Goal: Transaction & Acquisition: Purchase product/service

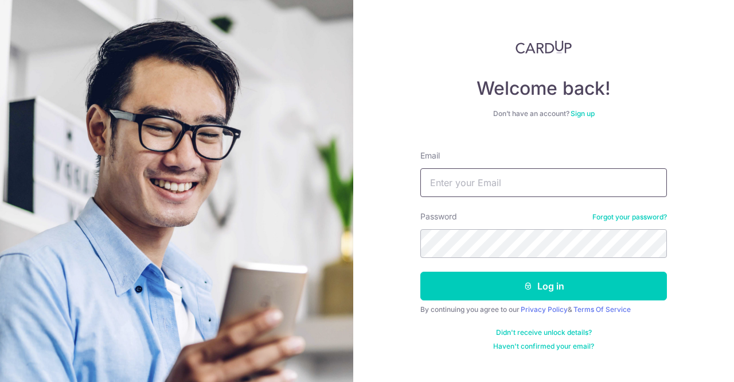
type input "dadc01@gmail.com"
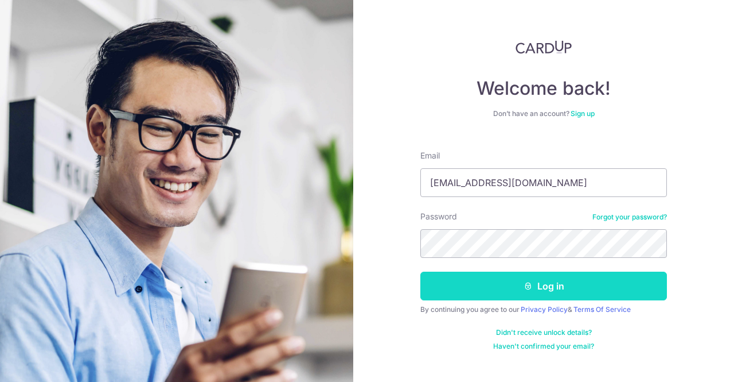
click at [481, 285] on button "Log in" at bounding box center [544, 285] width 247 height 29
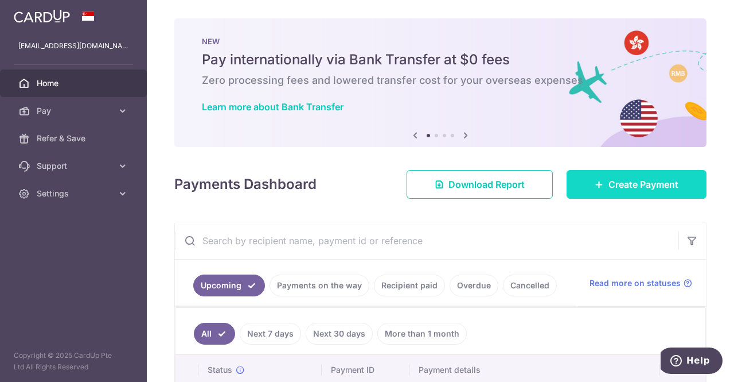
drag, startPoint x: 671, startPoint y: 217, endPoint x: 635, endPoint y: 193, distance: 43.0
click at [666, 213] on div "× Pause Schedule Pause all future payments in this series Pause just this one p…" at bounding box center [441, 191] width 588 height 382
click at [635, 193] on link "Create Payment" at bounding box center [637, 184] width 140 height 29
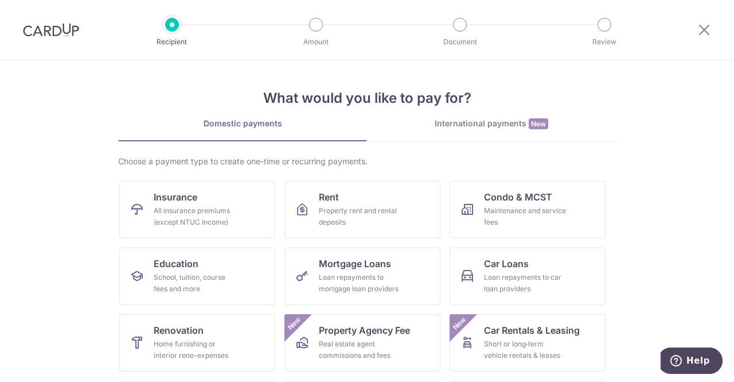
click at [453, 128] on div "International payments New" at bounding box center [491, 124] width 249 height 12
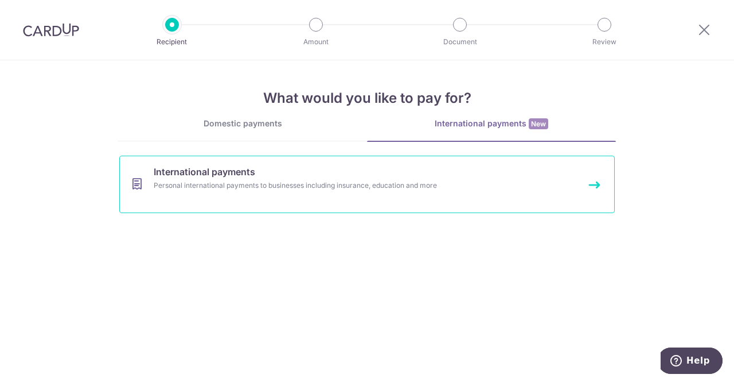
click at [184, 174] on span "International payments" at bounding box center [205, 172] width 102 height 14
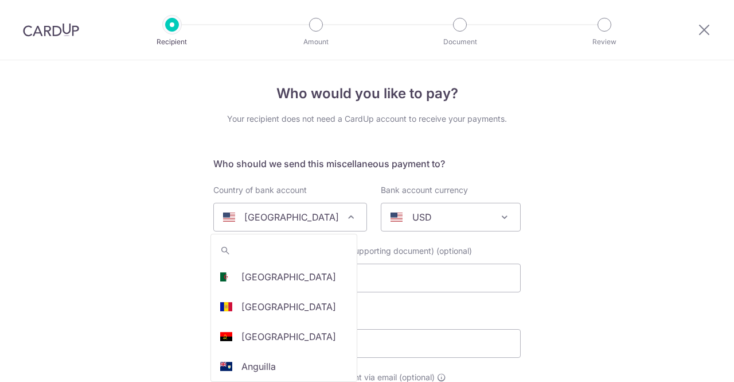
select select
click at [325, 224] on span "[GEOGRAPHIC_DATA]" at bounding box center [290, 217] width 153 height 28
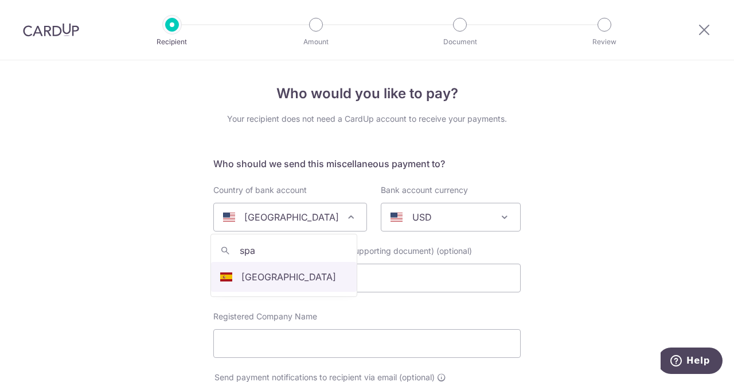
type input "spai"
select select "68"
select select "[GEOGRAPHIC_DATA]"
select select
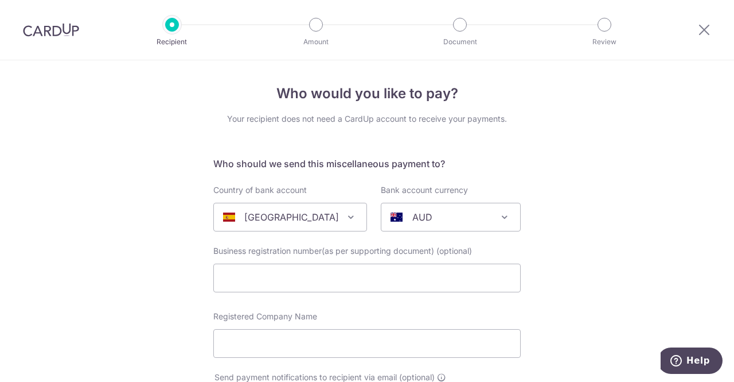
click at [411, 209] on span "AUD" at bounding box center [451, 217] width 139 height 28
type input "euro"
click at [470, 235] on span "euro No results found" at bounding box center [444, 265] width 147 height 63
click at [487, 219] on div "AUD" at bounding box center [442, 217] width 102 height 14
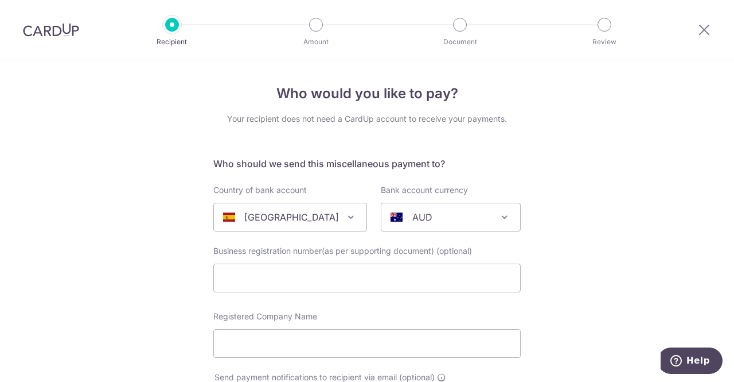
click at [484, 217] on div "AUD" at bounding box center [442, 217] width 102 height 14
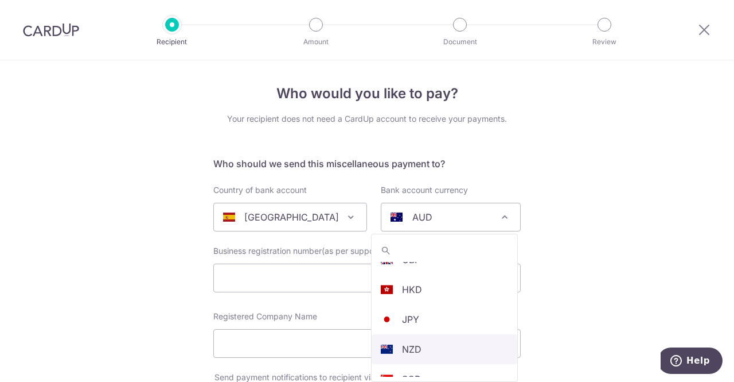
scroll to position [99, 0]
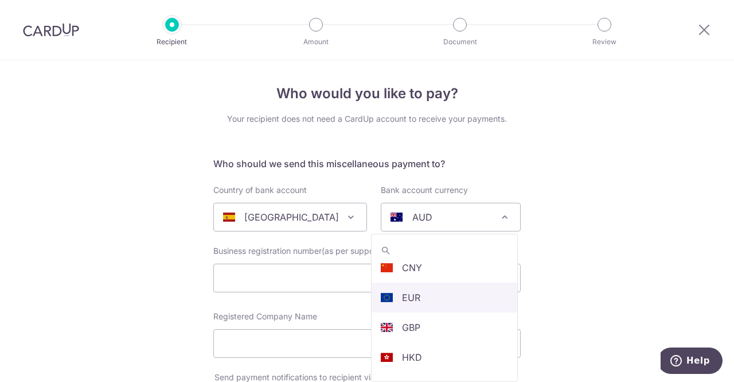
select select "12"
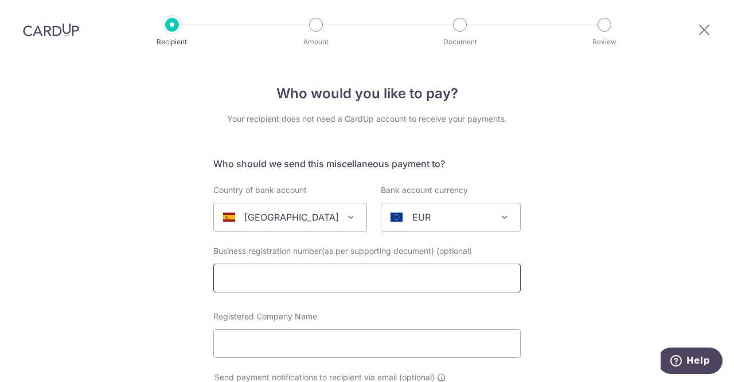
click at [239, 287] on input "text" at bounding box center [367, 277] width 308 height 29
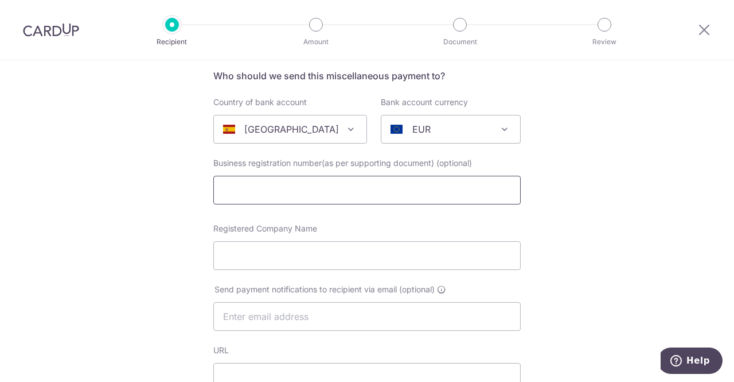
scroll to position [115, 0]
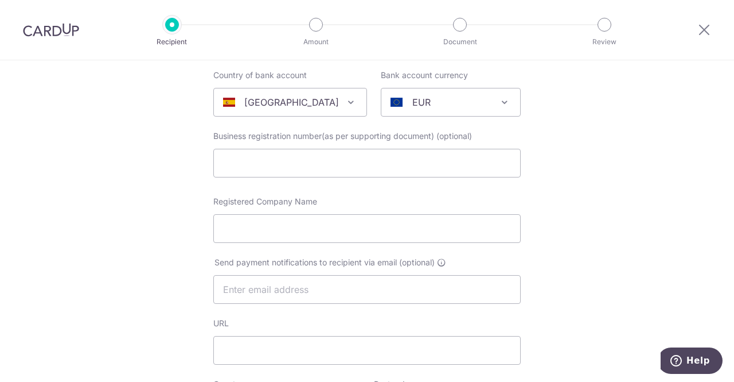
click at [318, 157] on input "text" at bounding box center [367, 163] width 308 height 29
click at [256, 238] on input "Registered Company Name" at bounding box center [367, 228] width 308 height 29
paste input "NAUTILUS TRADING SL"
type input "NAUTILUS TRADING SL"
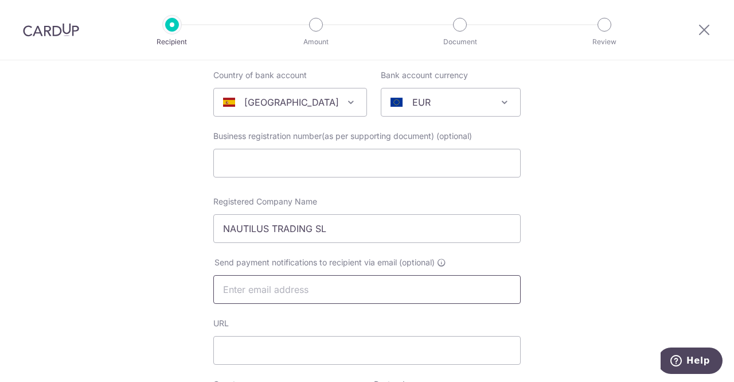
click at [283, 291] on input "text" at bounding box center [367, 289] width 308 height 29
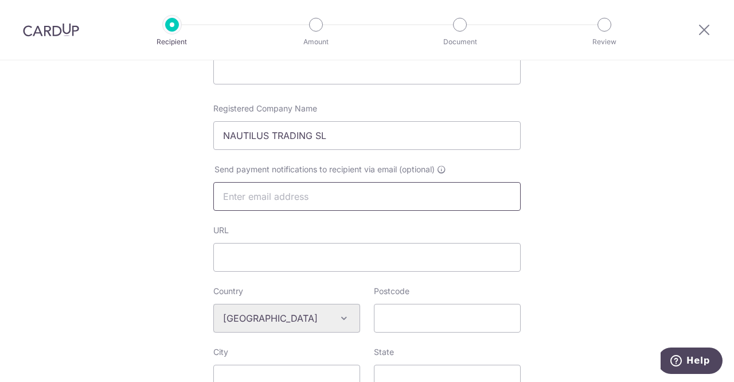
scroll to position [287, 0]
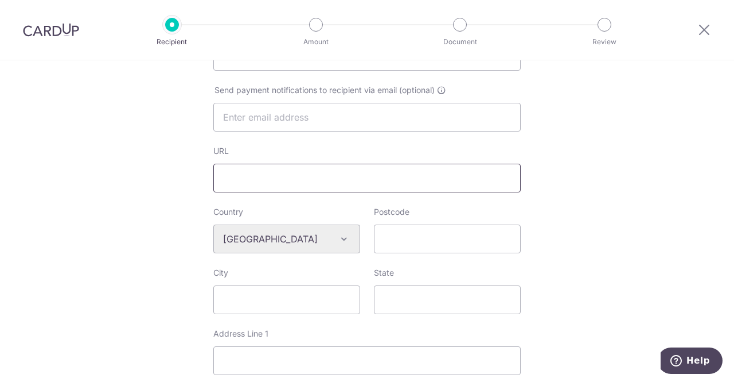
click at [276, 177] on input "URL" at bounding box center [367, 178] width 308 height 29
paste input "https://www.gauchobanus.com/?lang=en"
type input "https://www.gauchobanus.com/?lang=en"
click at [394, 238] on input "Postcode" at bounding box center [447, 238] width 147 height 29
paste input "(29660)"
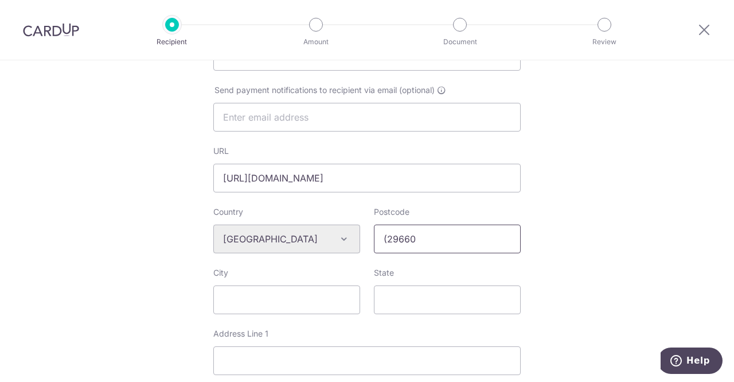
click at [384, 232] on input "(29660" at bounding box center [447, 238] width 147 height 29
type input "29660"
click at [273, 290] on input "City" at bounding box center [286, 299] width 147 height 29
type input "Puerto Banus"
type input "Malaga"
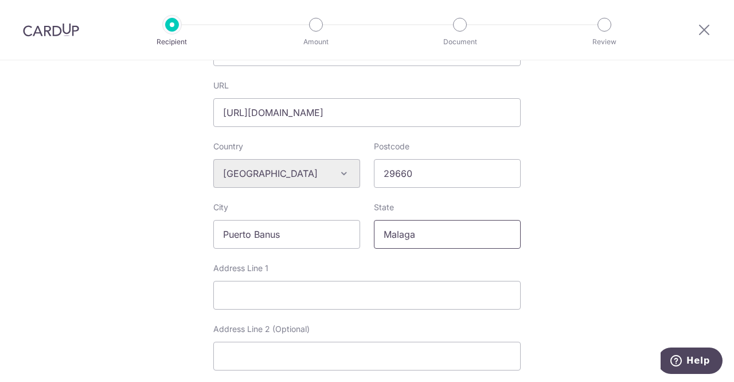
scroll to position [402, 0]
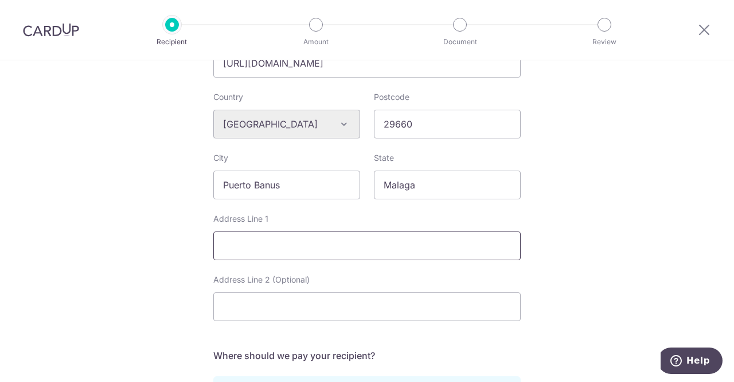
click at [246, 249] on input "Address Line 1" at bounding box center [367, 245] width 308 height 29
paste input "Muelle Benabola 9, 10 Y 11"
type input "Muelle Benabola 9, 10 Y 11"
click at [265, 304] on input "Address Line 2 (Optional)" at bounding box center [367, 306] width 308 height 29
paste input "PUERTO BANUS, Marbella C.P"
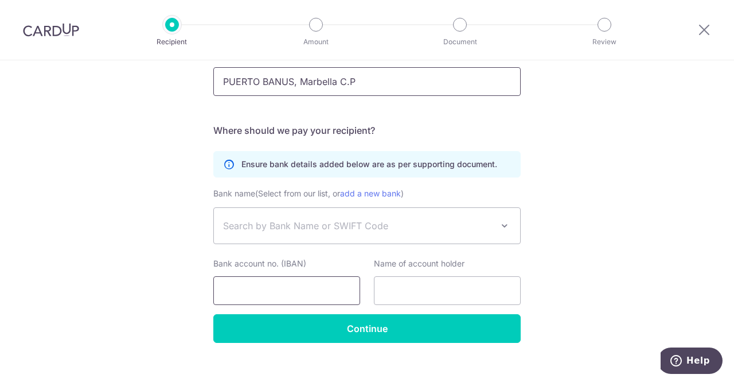
scroll to position [631, 0]
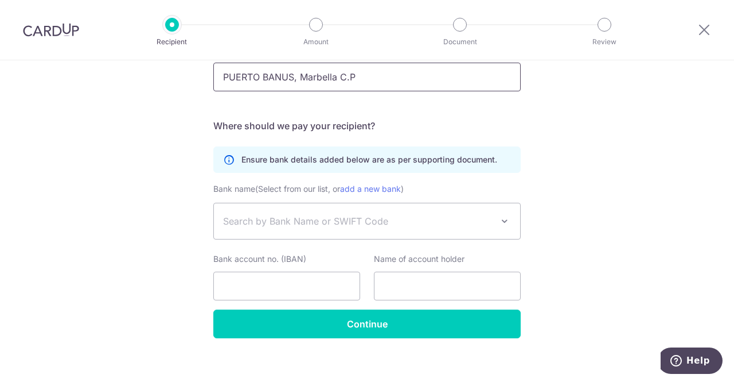
type input "PUERTO BANUS, Marbella C.P"
click at [289, 233] on span "Search by Bank Name or SWIFT Code" at bounding box center [367, 221] width 306 height 36
click at [241, 223] on span "Search by Bank Name or SWIFT Code" at bounding box center [358, 221] width 270 height 14
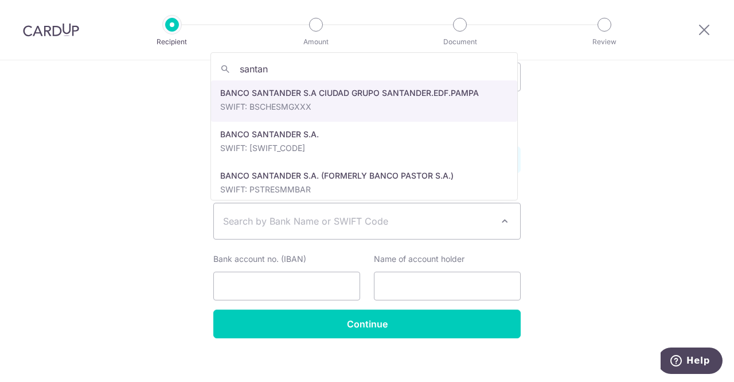
type input "santan"
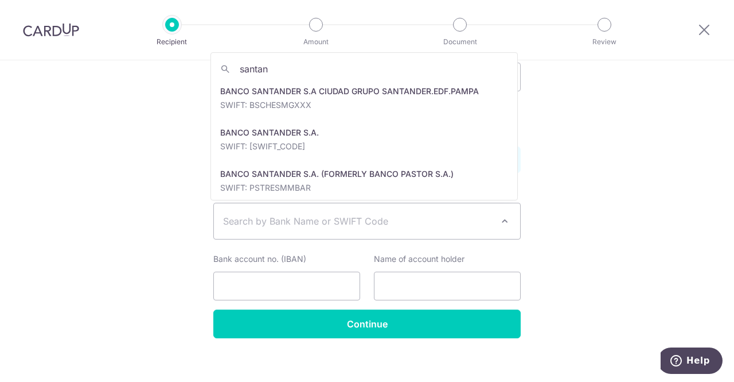
scroll to position [0, 0]
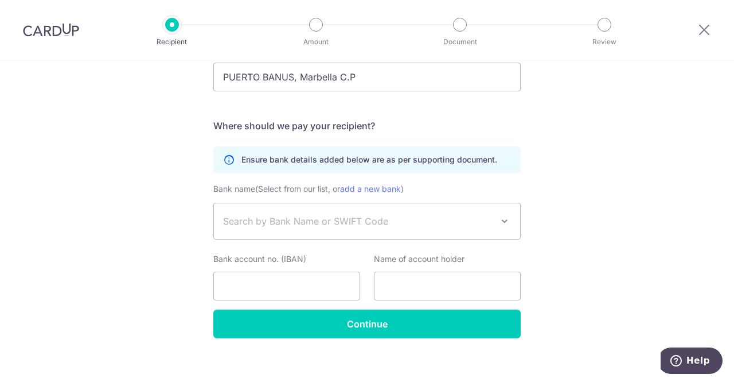
click at [277, 231] on span "Search by Bank Name or SWIFT Code" at bounding box center [367, 221] width 306 height 36
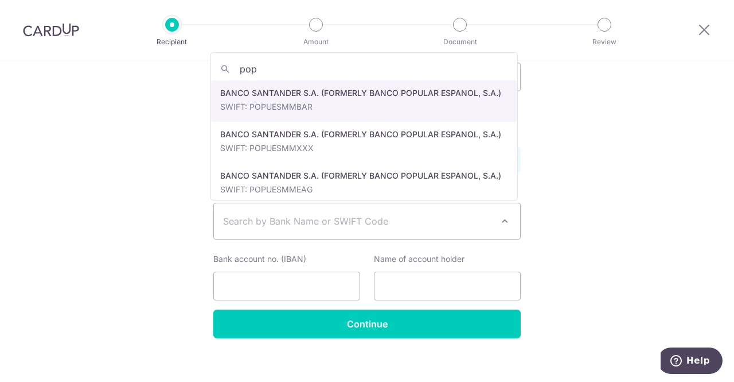
type input "pop"
select select "7924"
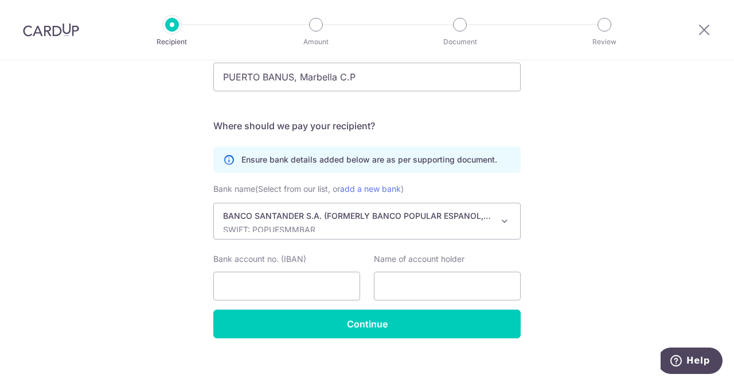
click at [282, 229] on p "SWIFT: POPUESMMBAR" at bounding box center [358, 229] width 270 height 11
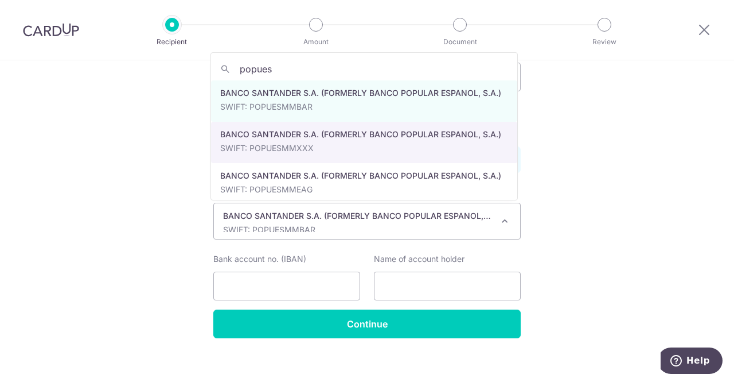
type input "popues"
select select "7925"
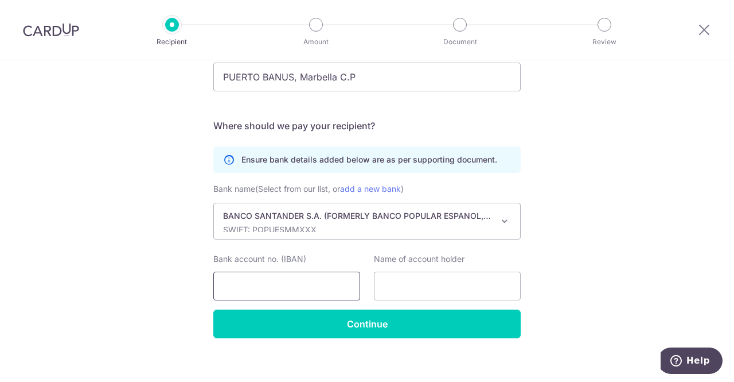
click at [276, 277] on input "Bank account no. (IBAN)" at bounding box center [286, 285] width 147 height 29
paste input "ES44 0075 3073 3806 0528 7362"
type input "ES44 0075 3073 3806 0528 7362"
click at [435, 291] on input "text" at bounding box center [447, 285] width 147 height 29
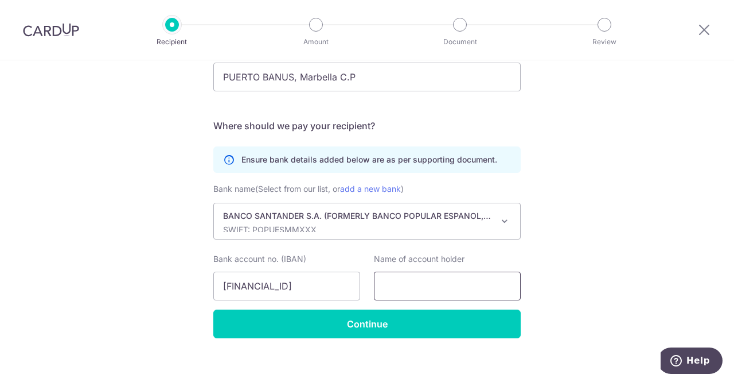
scroll to position [0, 0]
paste input "NAUTILUS TRADING SL"
type input "N"
paste input "El Gaucho de Banús"
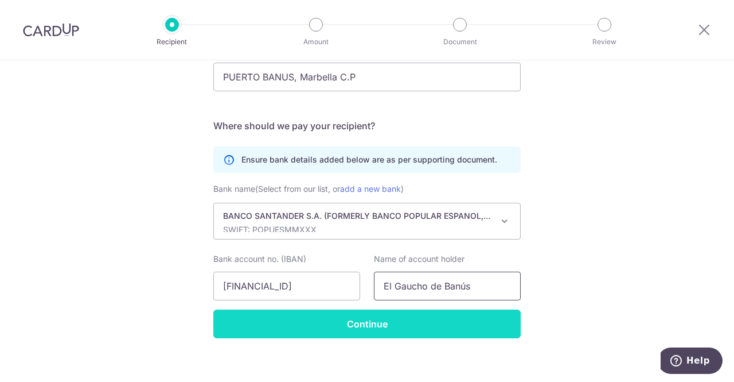
type input "El Gaucho de Banús"
click at [375, 317] on input "Continue" at bounding box center [367, 323] width 308 height 29
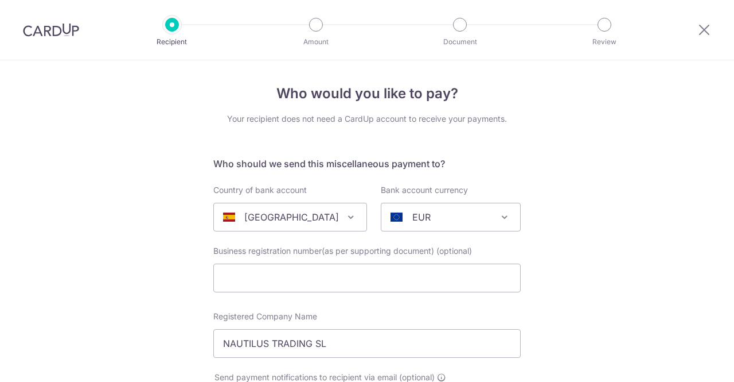
select select "7925"
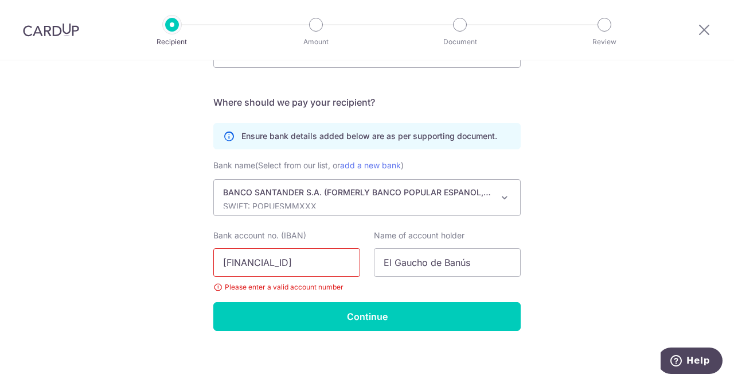
scroll to position [656, 0]
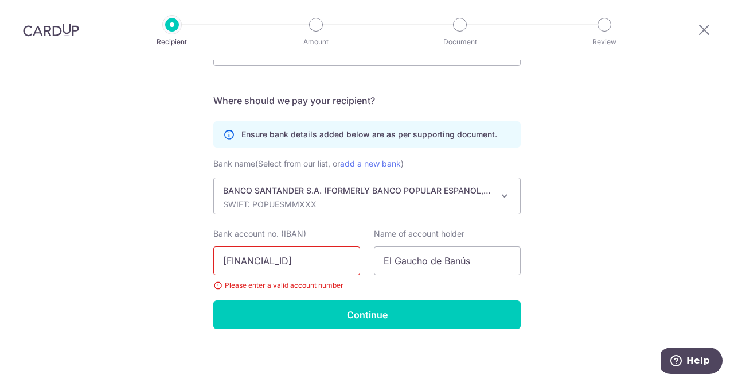
click at [247, 259] on input "ES44 0075 3073 3806 0528 7362" at bounding box center [286, 260] width 147 height 29
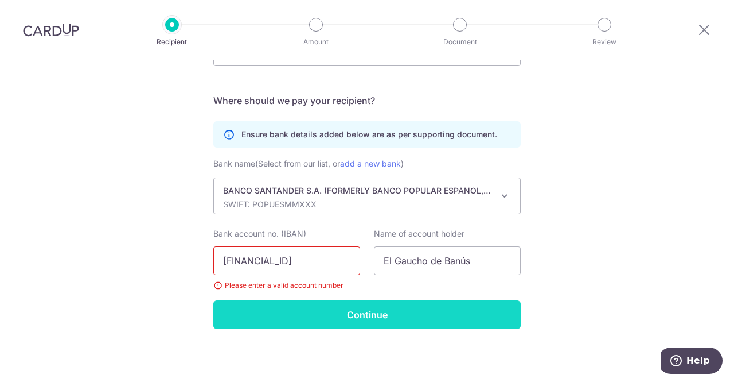
type input "ES4400753073380605287362"
click at [298, 304] on input "Continue" at bounding box center [367, 314] width 308 height 29
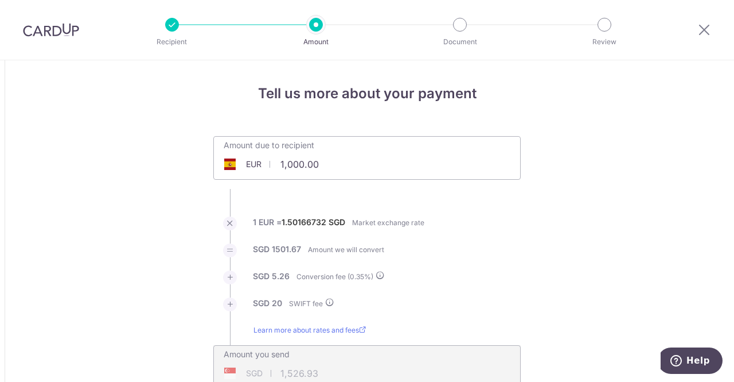
click at [337, 168] on input "1,000.00" at bounding box center [302, 164] width 177 height 26
type input "1"
type input "650.00"
type input "999.50"
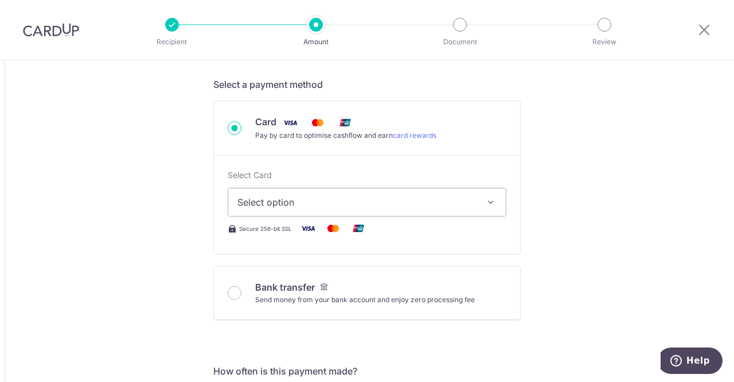
scroll to position [344, 0]
click at [273, 203] on span "Select option" at bounding box center [357, 201] width 239 height 14
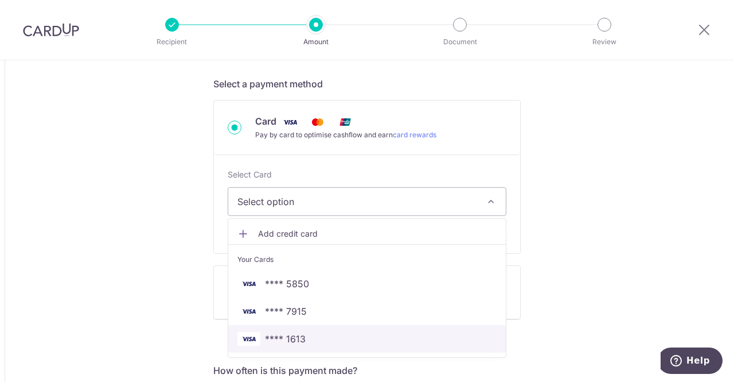
click at [274, 340] on span "**** 1613" at bounding box center [285, 339] width 41 height 14
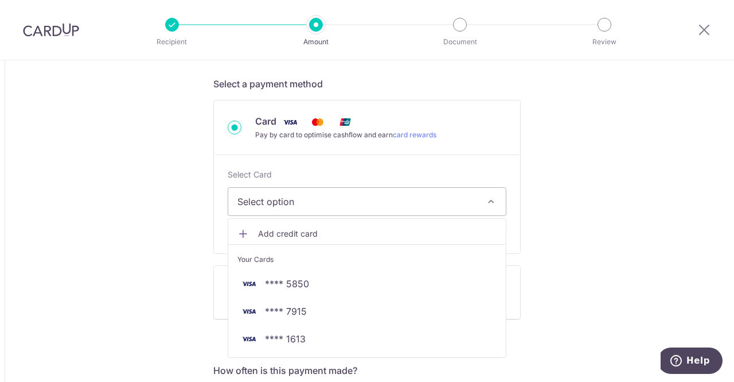
type input "650.00"
type input "999.45"
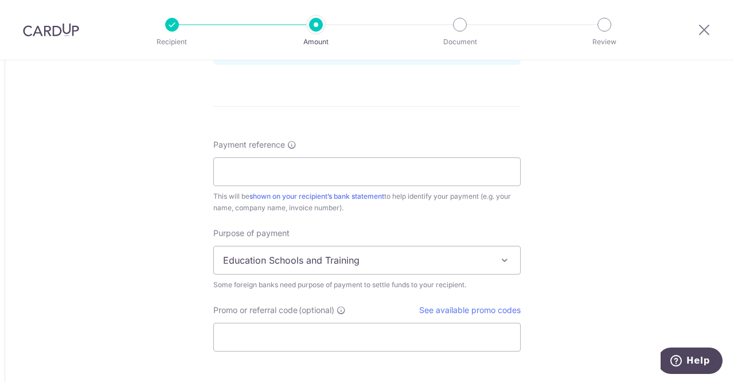
scroll to position [861, 0]
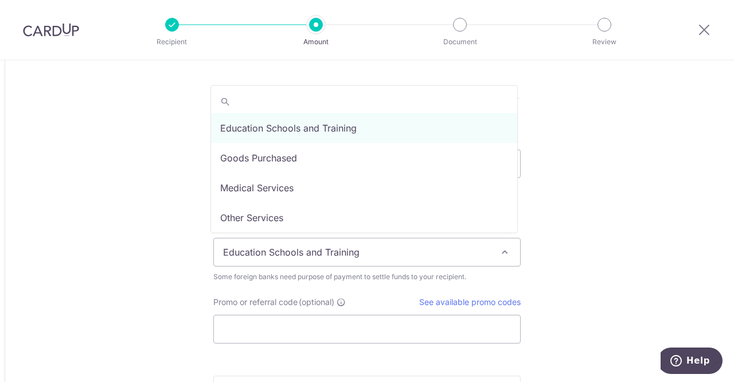
click at [248, 244] on span "Education Schools and Training" at bounding box center [367, 252] width 306 height 28
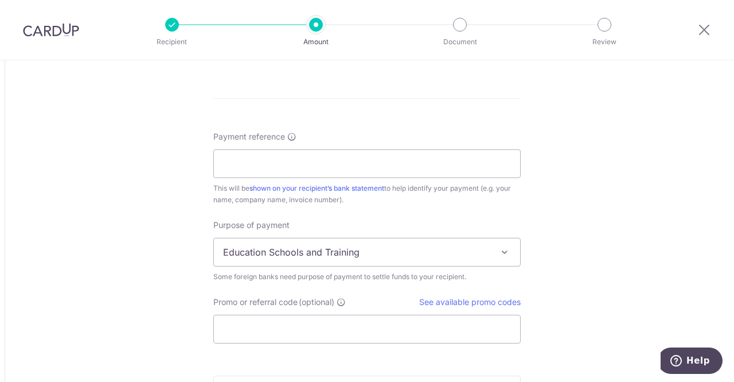
click at [248, 244] on span "Education Schools and Training" at bounding box center [367, 252] width 306 height 28
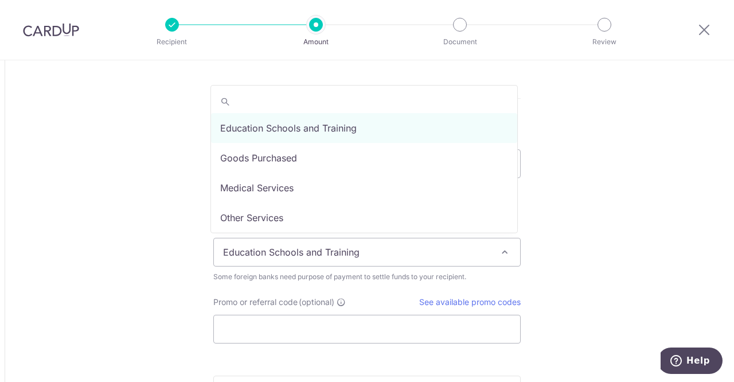
click at [233, 246] on span "Education Schools and Training" at bounding box center [367, 252] width 306 height 28
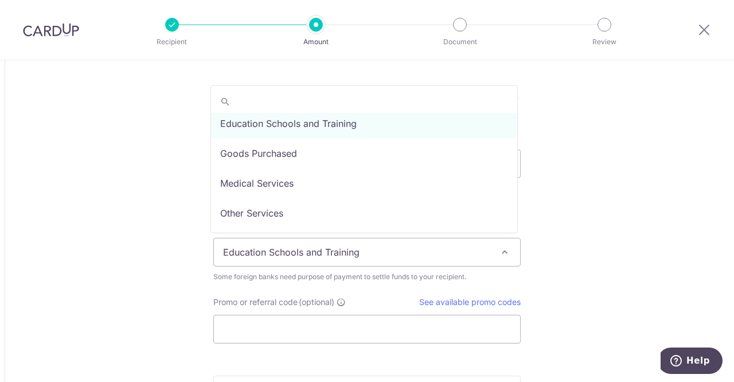
scroll to position [0, 0]
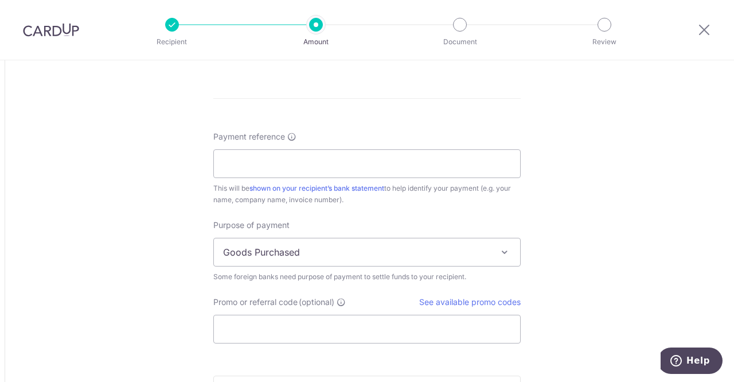
select select "Goods Purchased"
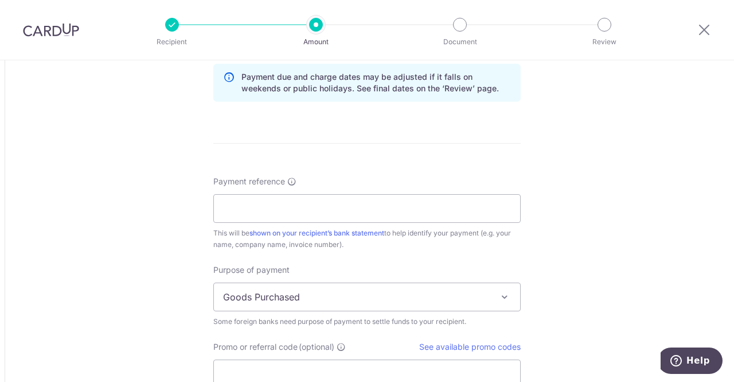
scroll to position [803, 0]
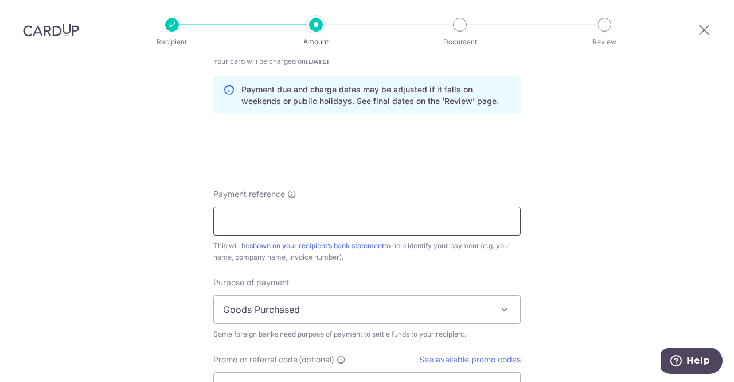
click at [251, 223] on input "Payment reference" at bounding box center [367, 221] width 308 height 29
click at [223, 220] on input "Payment reference" at bounding box center [367, 221] width 308 height 29
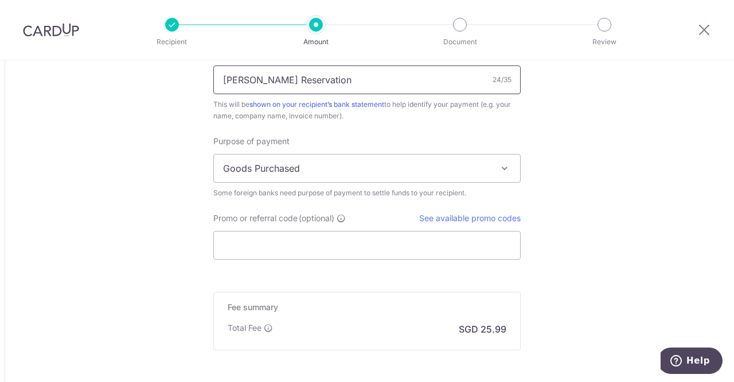
scroll to position [1033, 0]
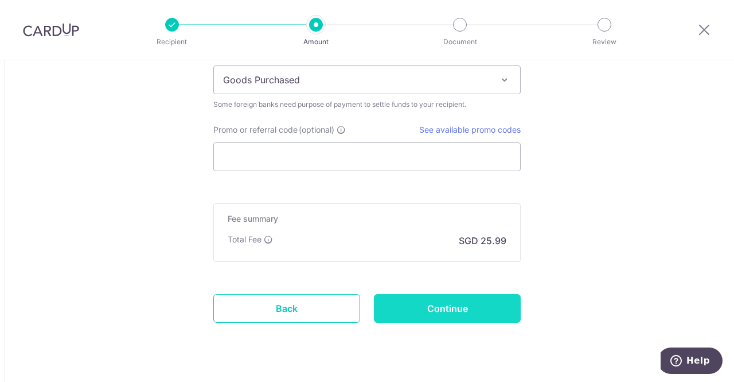
type input "David Craig Reservation"
click at [445, 299] on input "Continue" at bounding box center [447, 308] width 147 height 29
type input "Create Schedule"
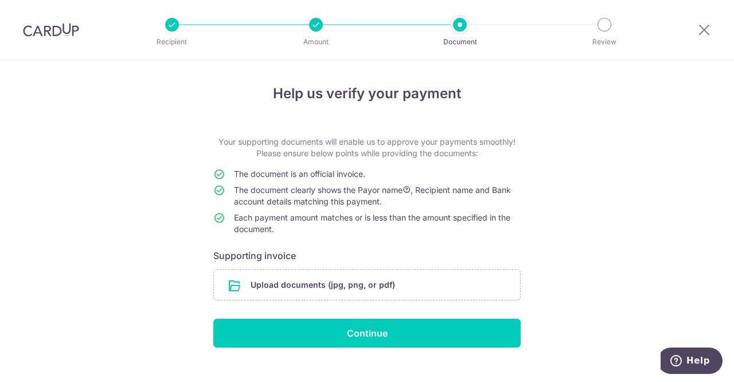
scroll to position [18, 0]
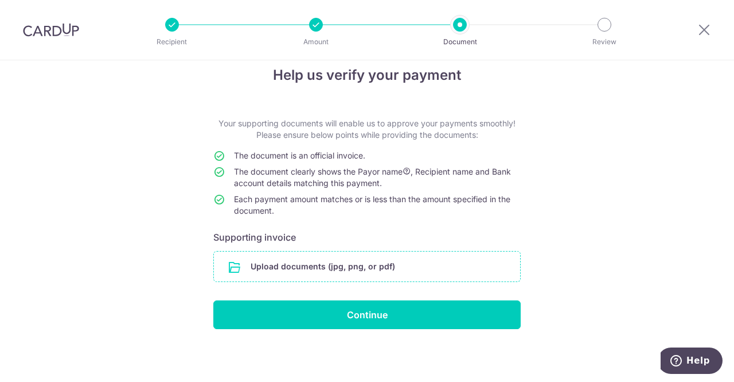
click at [281, 259] on input "file" at bounding box center [367, 266] width 306 height 30
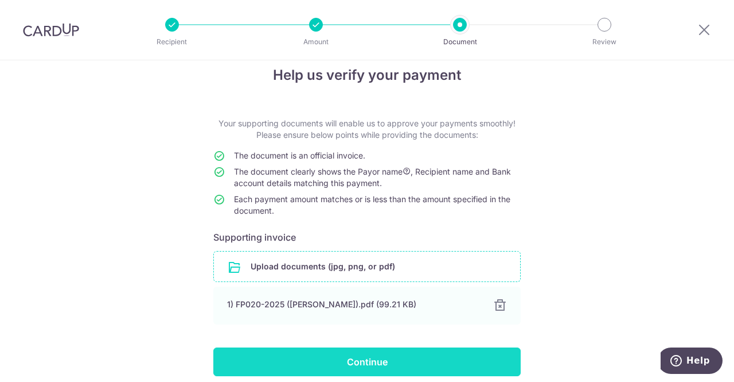
click at [359, 364] on input "Continue" at bounding box center [367, 361] width 308 height 29
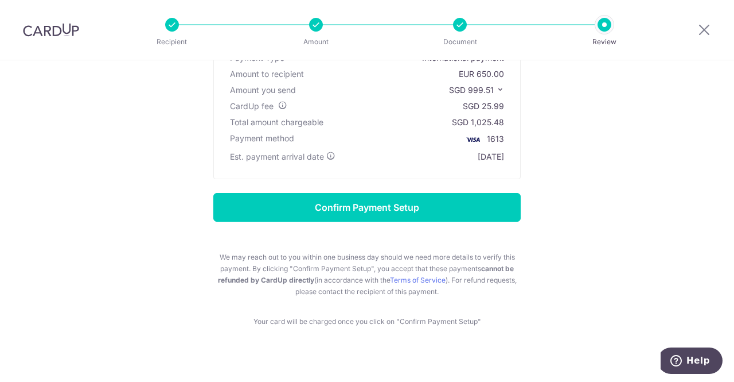
scroll to position [138, 0]
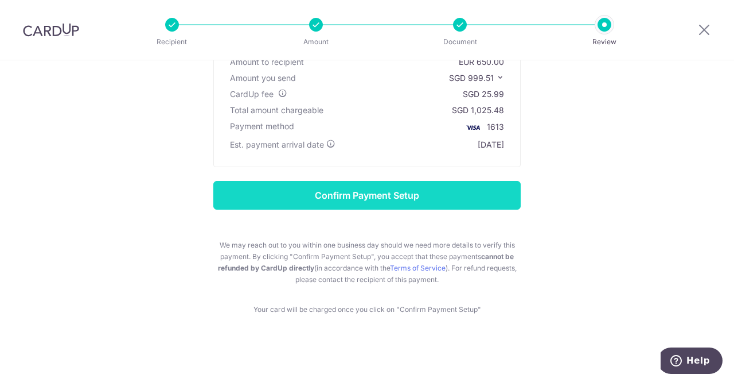
click at [364, 189] on input "Confirm Payment Setup" at bounding box center [367, 195] width 308 height 29
